Goal: Information Seeking & Learning: Learn about a topic

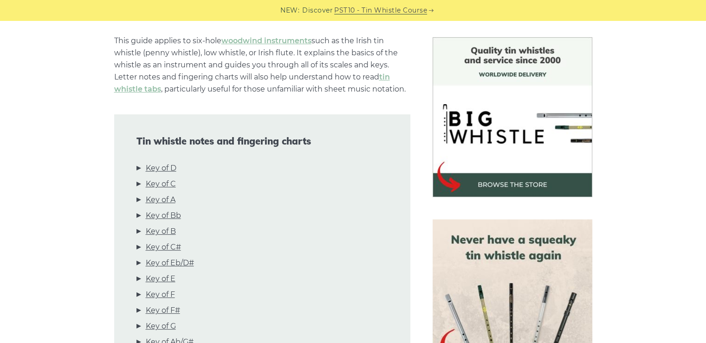
scroll to position [277, 0]
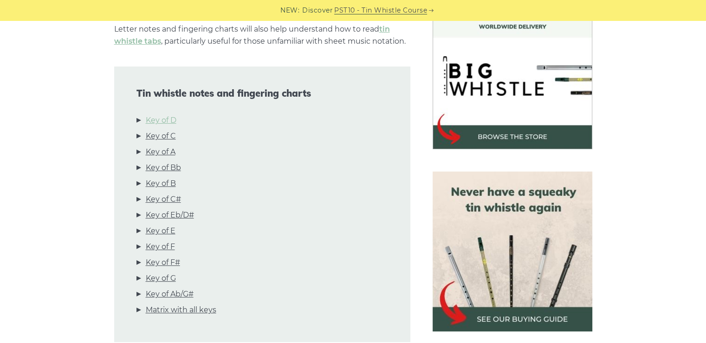
click at [153, 118] on link "Key of D" at bounding box center [161, 120] width 31 height 12
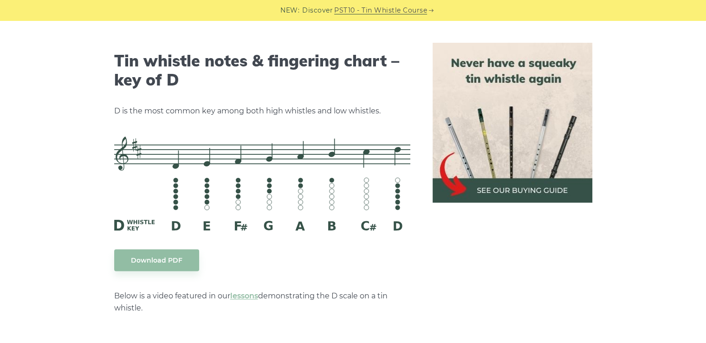
scroll to position [1447, 0]
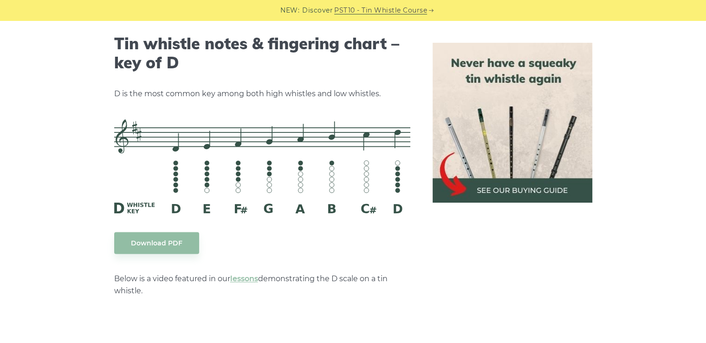
click at [512, 153] on img at bounding box center [513, 123] width 160 height 160
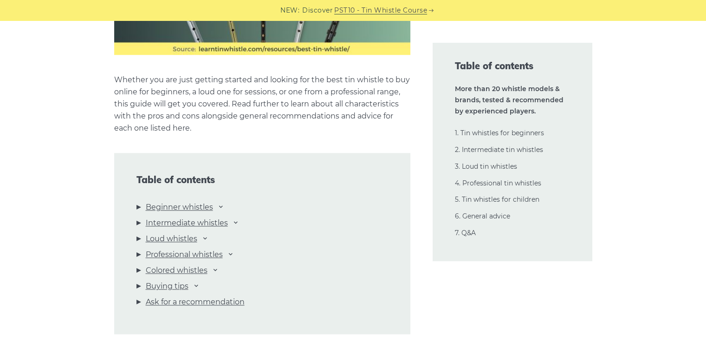
scroll to position [967, 0]
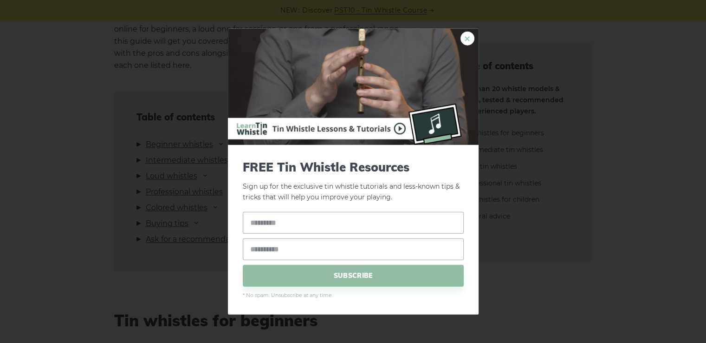
click at [471, 41] on link "×" at bounding box center [468, 39] width 14 height 14
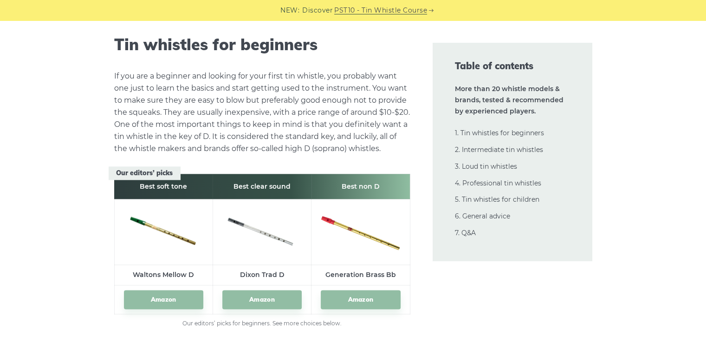
scroll to position [1274, 0]
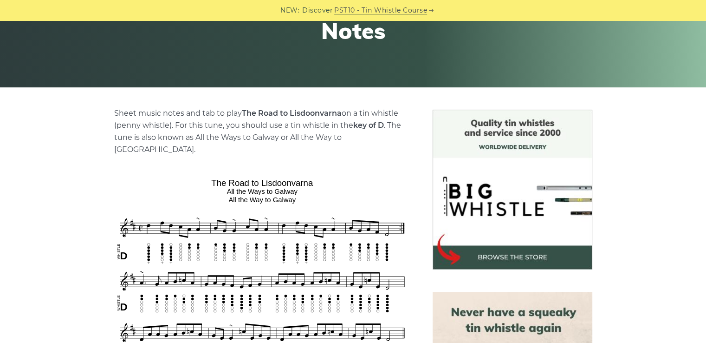
scroll to position [229, 0]
